Goal: Navigation & Orientation: Find specific page/section

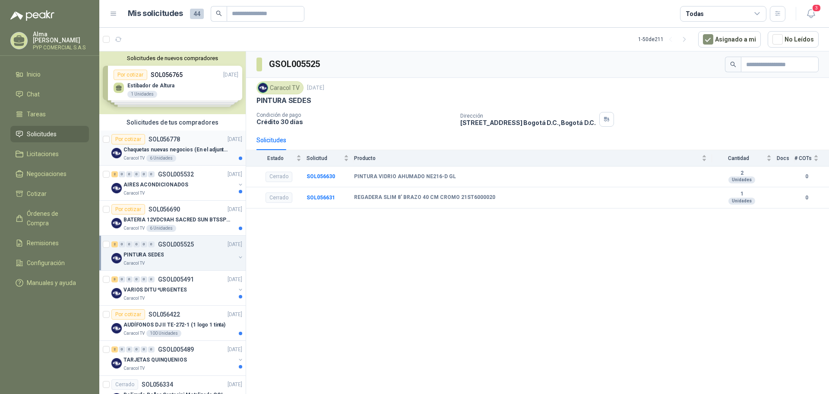
click at [191, 156] on div "Caracol TV 6 Unidades" at bounding box center [183, 158] width 119 height 7
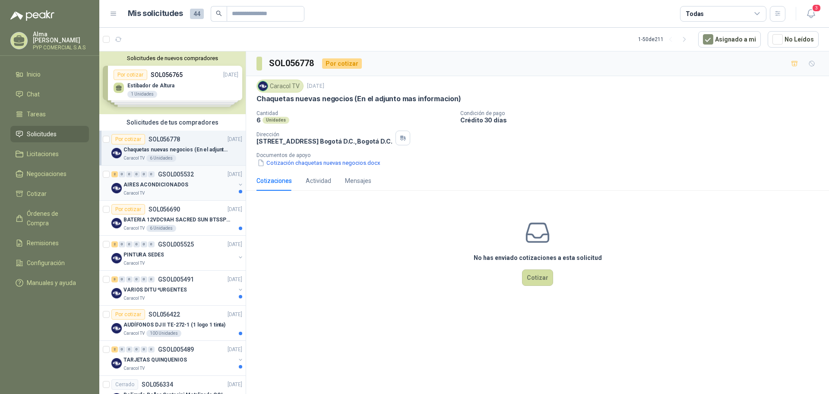
click at [203, 183] on div "AIRES ACONDICIONADOS" at bounding box center [180, 184] width 112 height 10
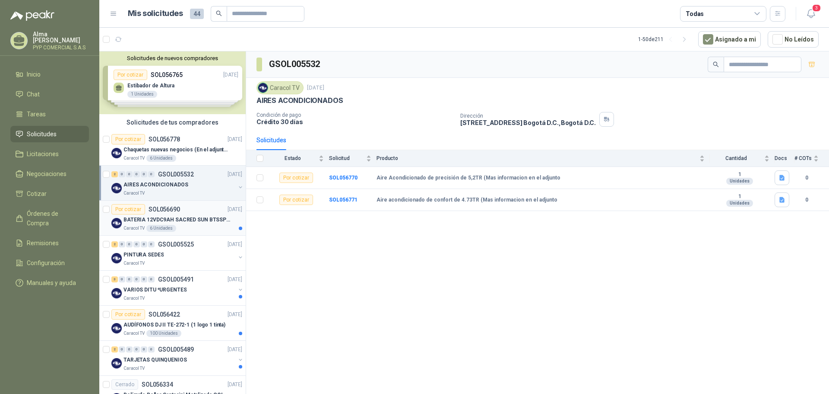
click at [205, 224] on div "BATERIA 12VDC9AH SACRED SUN BTSSP12-9HR" at bounding box center [183, 219] width 119 height 10
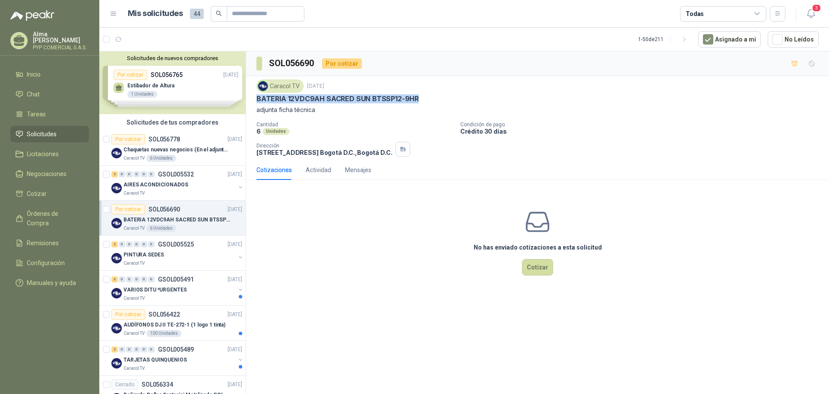
drag, startPoint x: 257, startPoint y: 99, endPoint x: 419, endPoint y: 101, distance: 161.6
click at [419, 101] on div "BATERIA 12VDC9AH SACRED SUN BTSSP12-9HR" at bounding box center [538, 98] width 562 height 9
copy p "BATERIA 12VDC9AH SACRED SUN BTSSP12-9HR"
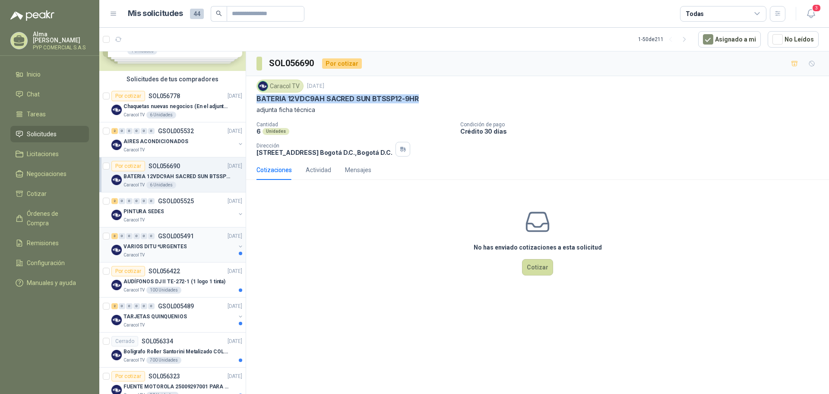
click at [189, 244] on div "VARIOS DITU *URGENTES" at bounding box center [180, 246] width 112 height 10
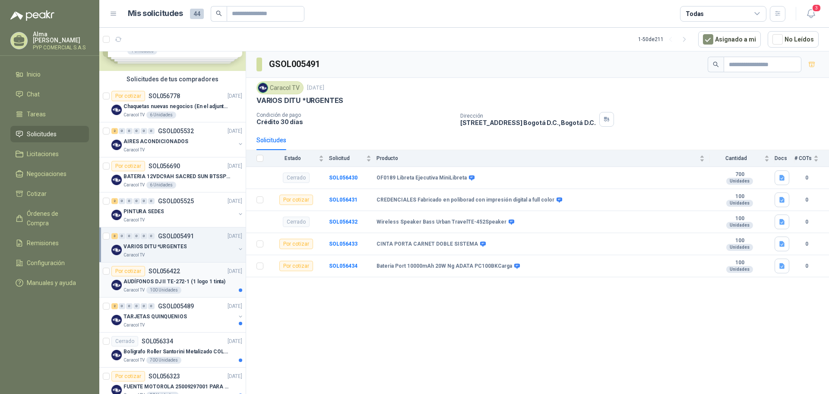
click at [207, 287] on div "Caracol TV 100 Unidades" at bounding box center [183, 289] width 119 height 7
